Goal: Download file/media

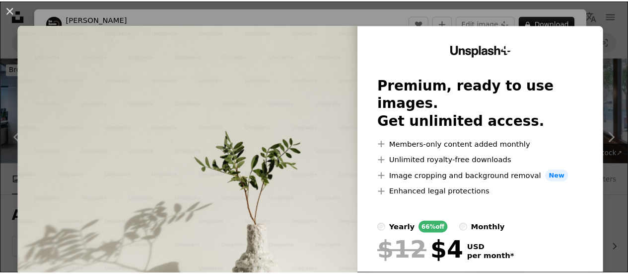
scroll to position [350, 0]
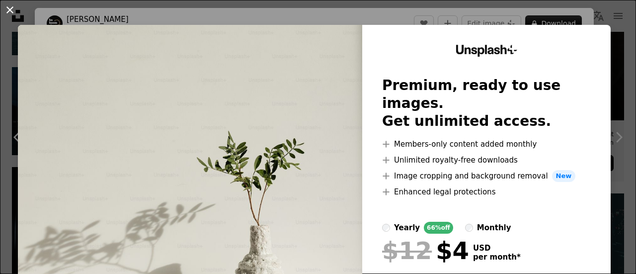
click at [11, 9] on button "An X shape" at bounding box center [10, 10] width 12 height 12
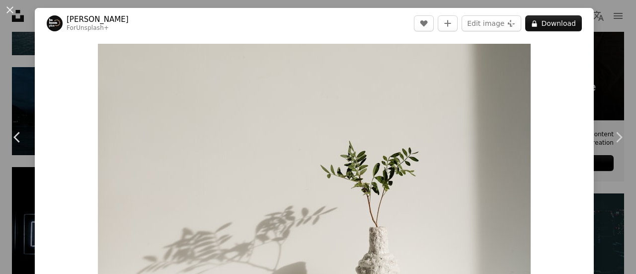
click at [16, 14] on button "An X shape" at bounding box center [10, 10] width 12 height 12
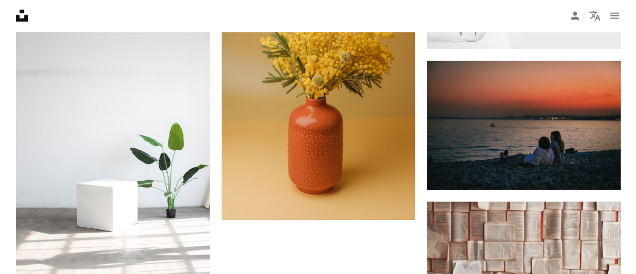
scroll to position [1031, 0]
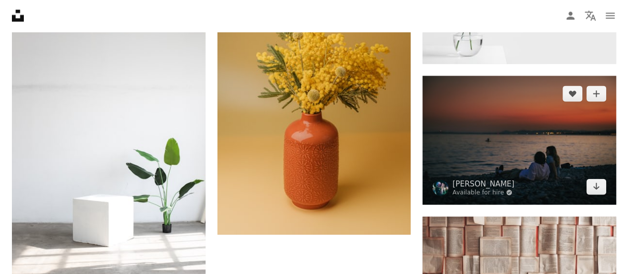
click at [525, 168] on img at bounding box center [520, 140] width 194 height 129
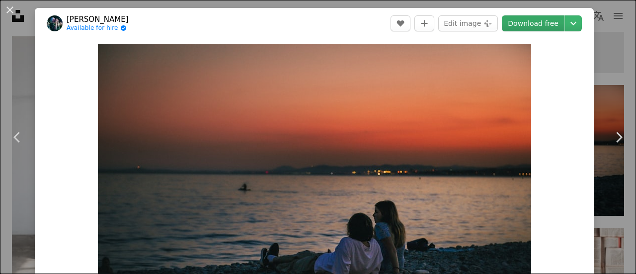
click at [527, 20] on link "Download free" at bounding box center [533, 23] width 63 height 16
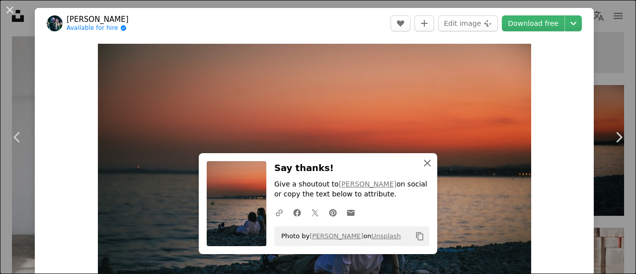
click at [421, 165] on icon "An X shape" at bounding box center [427, 163] width 12 height 12
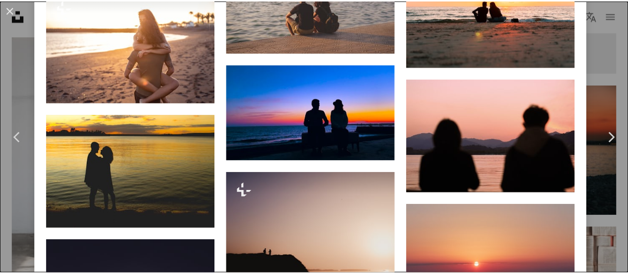
scroll to position [1724, 0]
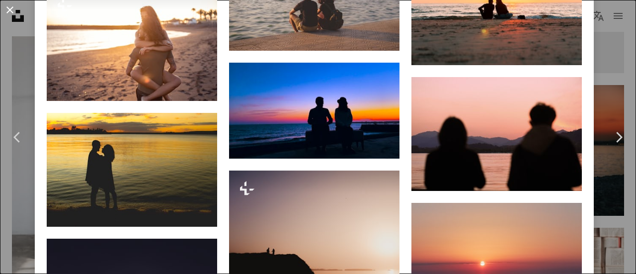
click at [10, 5] on button "An X shape" at bounding box center [10, 10] width 12 height 12
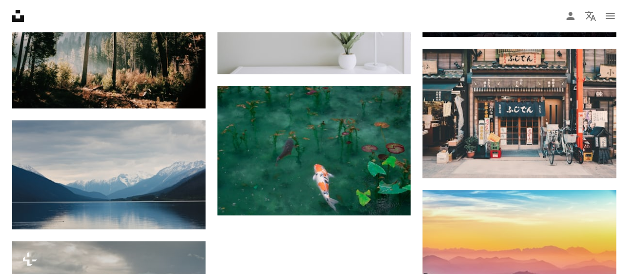
scroll to position [2057, 0]
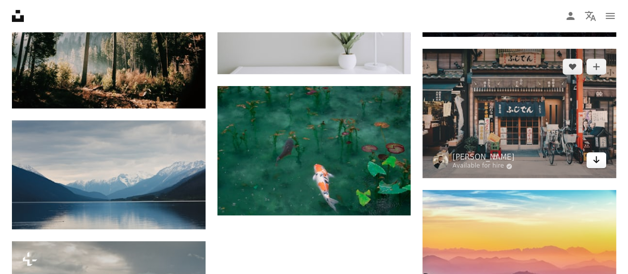
click at [590, 158] on link "Arrow pointing down" at bounding box center [597, 160] width 20 height 16
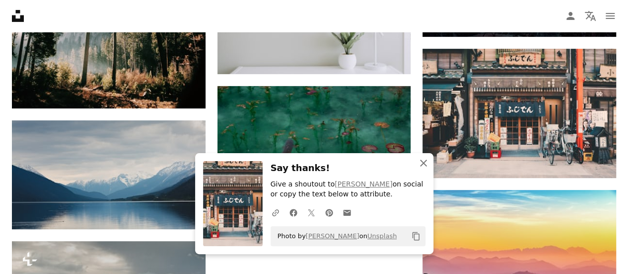
click at [418, 168] on icon "An X shape" at bounding box center [424, 163] width 12 height 12
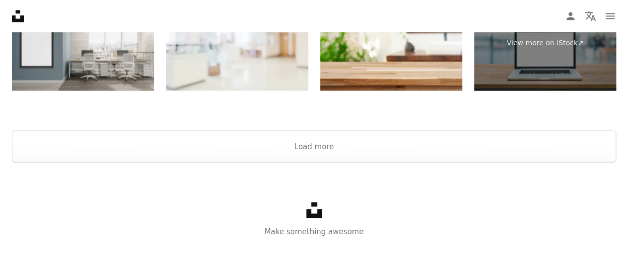
scroll to position [2752, 0]
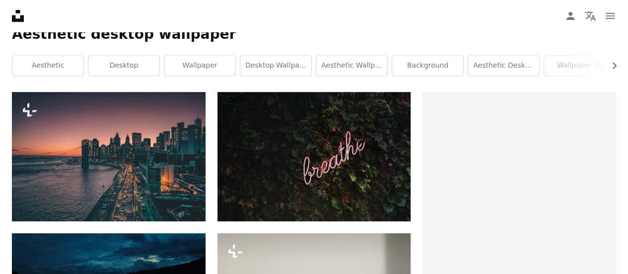
scroll to position [175, 0]
